Goal: Transaction & Acquisition: Purchase product/service

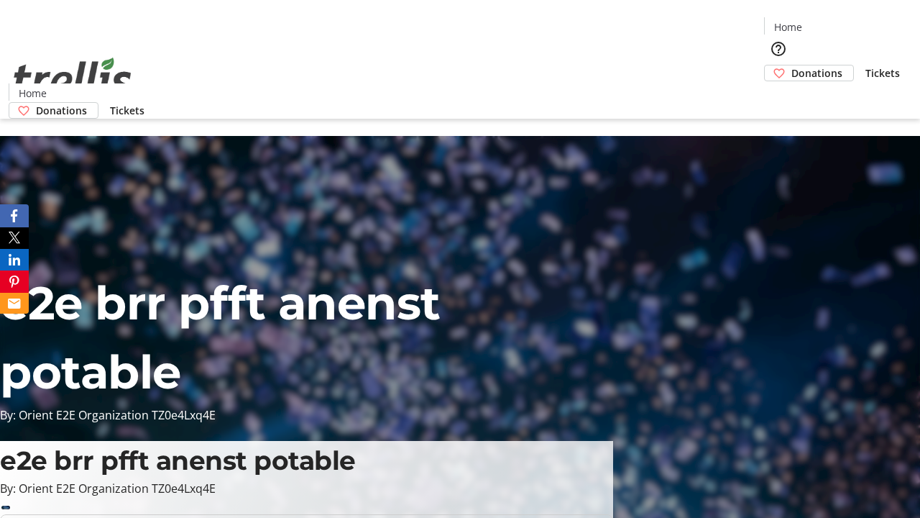
click at [792, 65] on span "Donations" at bounding box center [817, 72] width 51 height 15
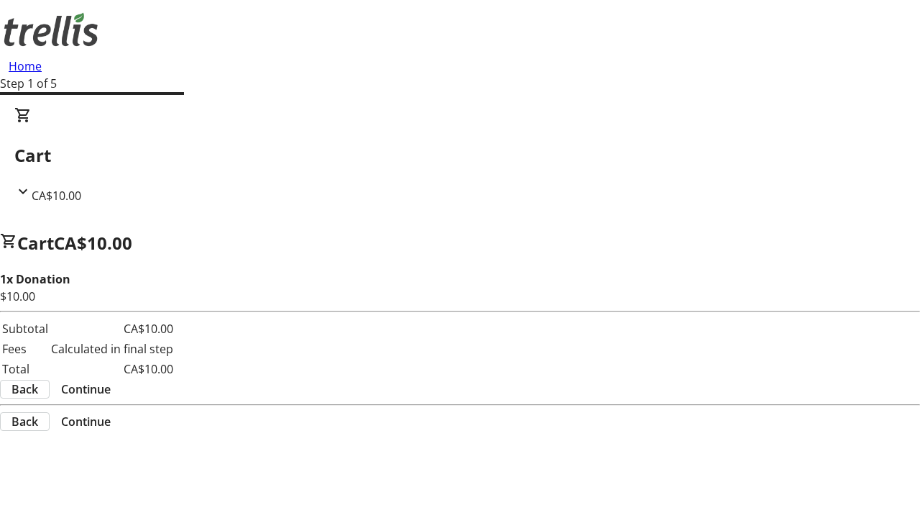
select select "CA"
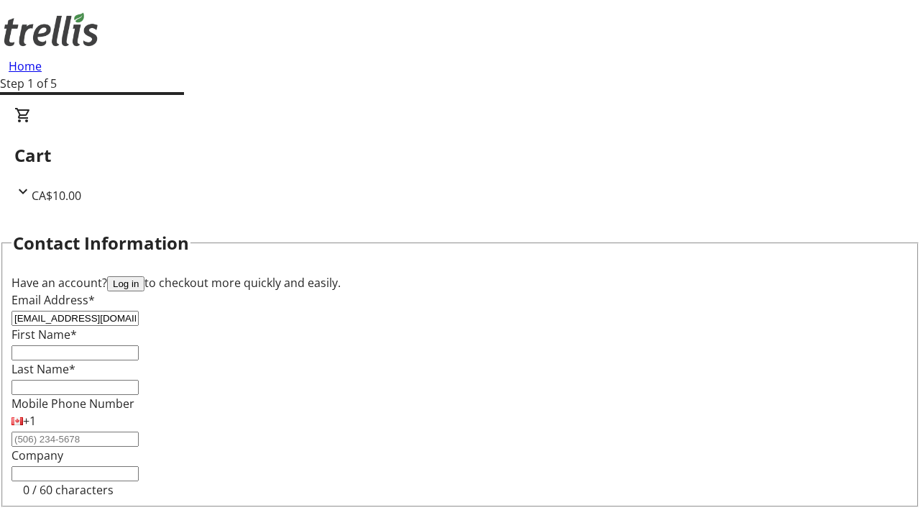
type input "[EMAIL_ADDRESS][DOMAIN_NAME]"
type input "Shany"
type input "Lang"
type input "[STREET_ADDRESS][PERSON_NAME]"
type input "Kelowna"
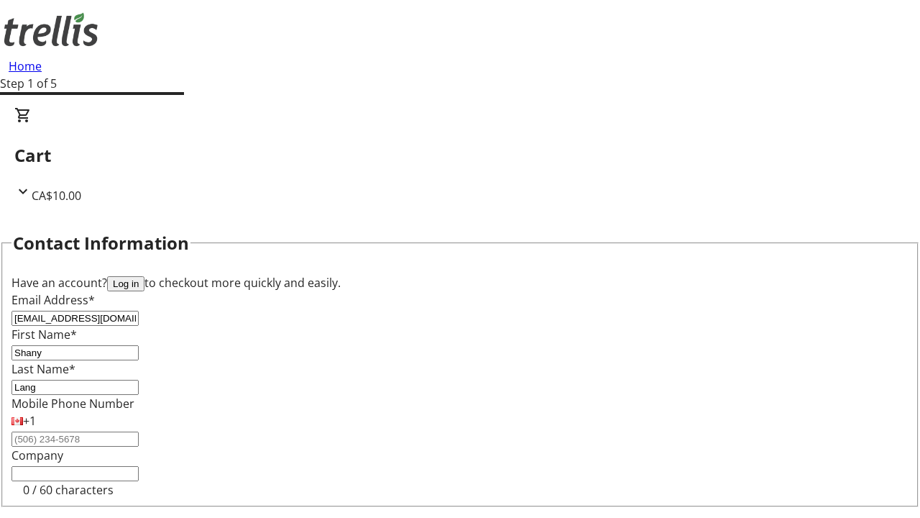
select select "BC"
type input "Kelowna"
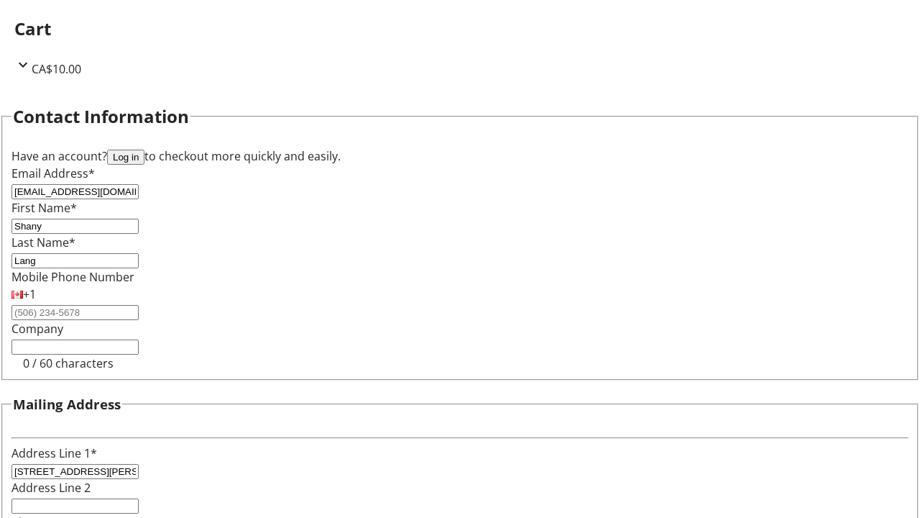
type input "V1Y 0C2"
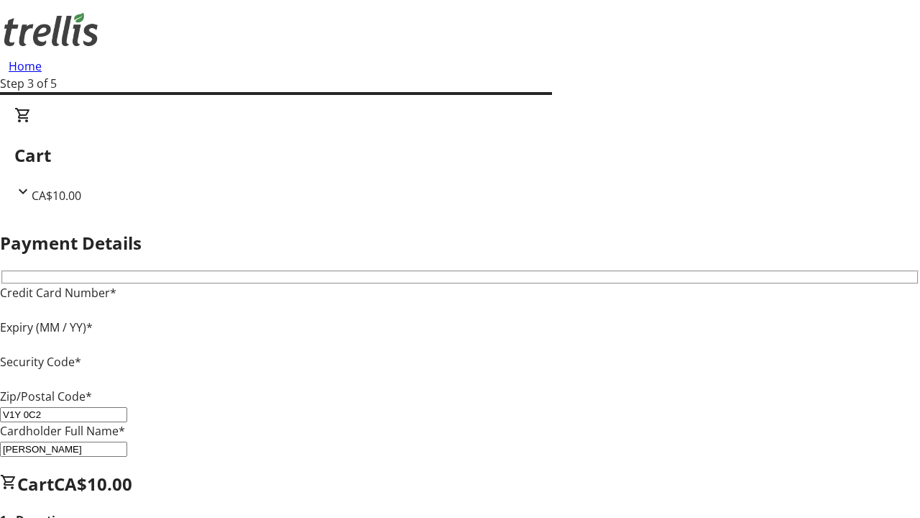
type input "V1Y 0C2"
